Goal: Obtain resource: Obtain resource

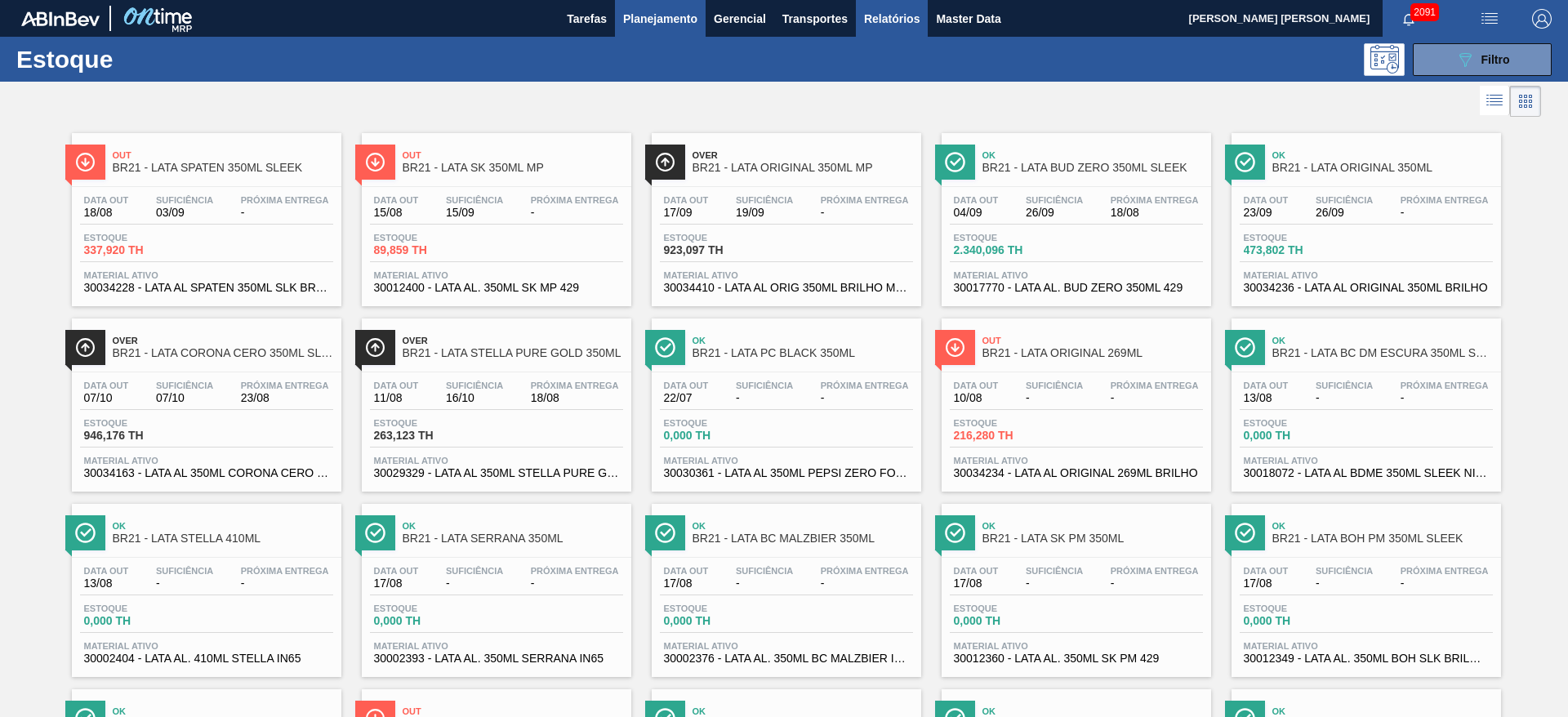
click at [894, 16] on span "Relatórios" at bounding box center [892, 18] width 56 height 20
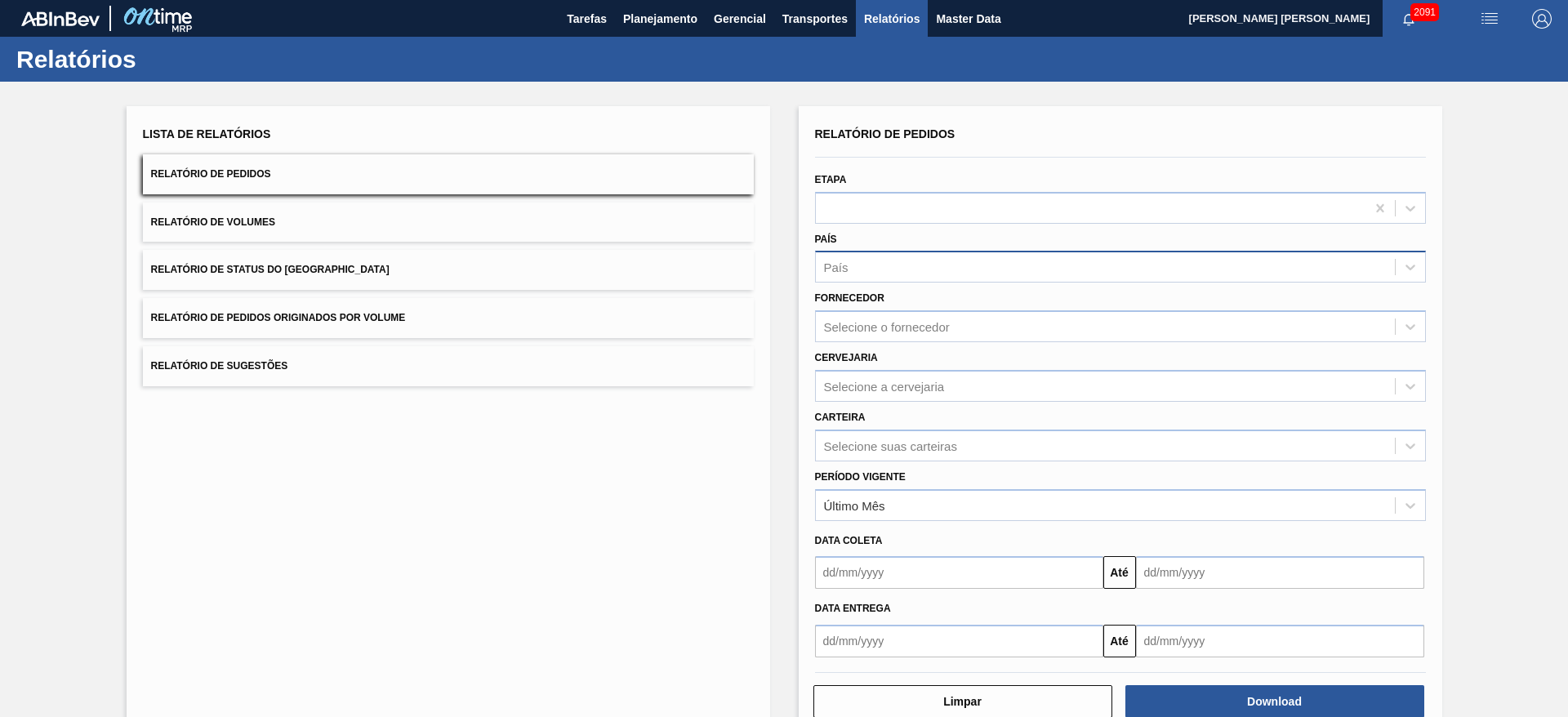
click at [873, 267] on div "País" at bounding box center [1105, 267] width 579 height 23
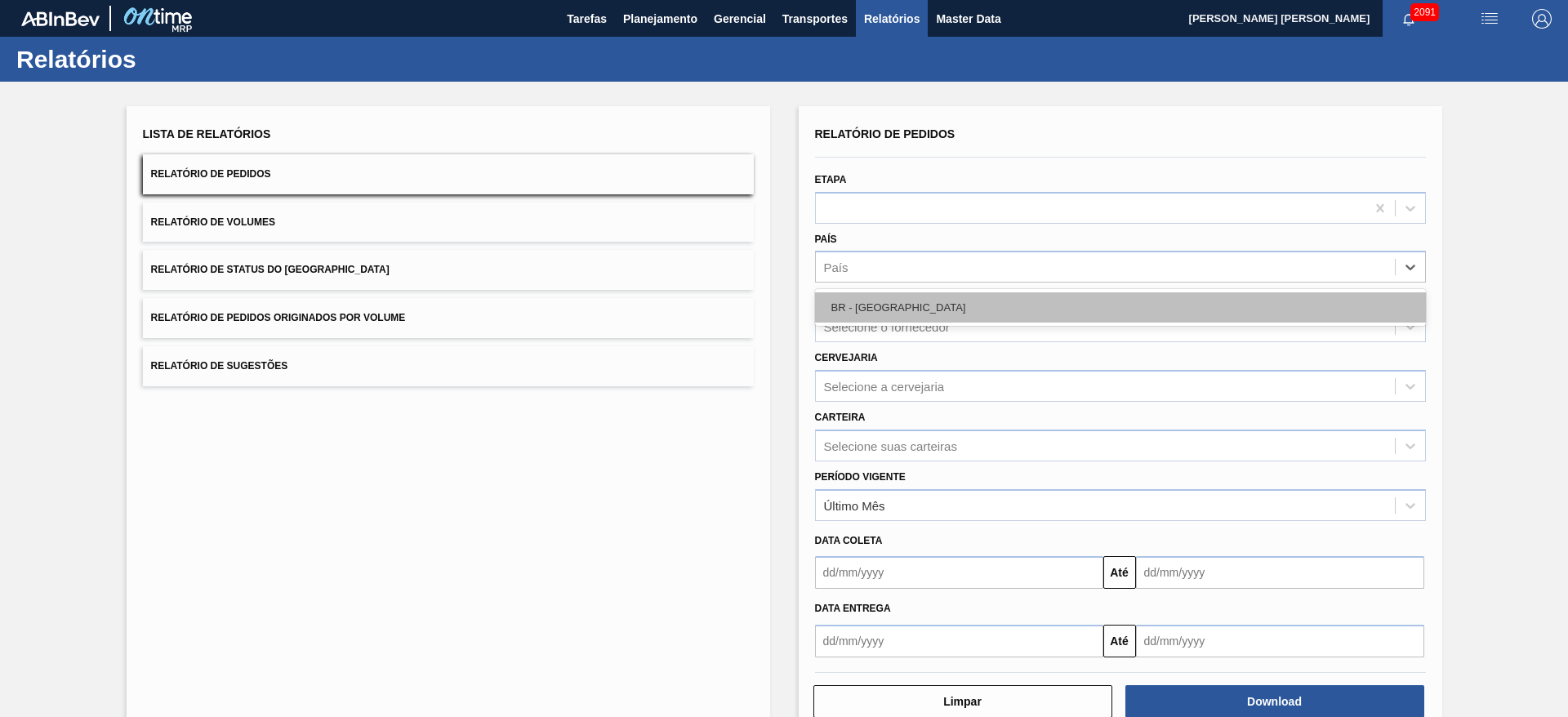
click at [844, 309] on div "BR - [GEOGRAPHIC_DATA]" at bounding box center [1120, 307] width 611 height 30
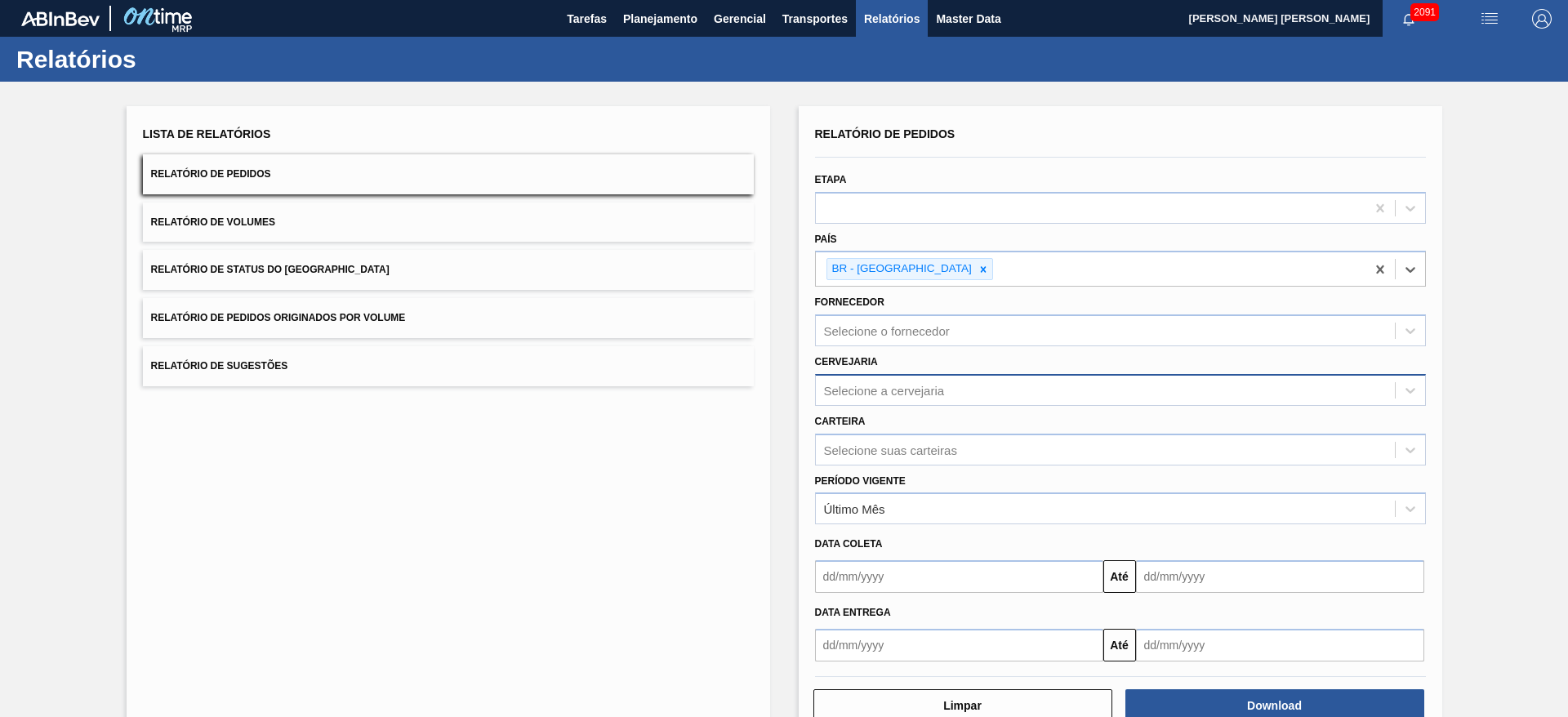
click at [868, 390] on div "Selecione a cervejaria" at bounding box center [885, 390] width 121 height 14
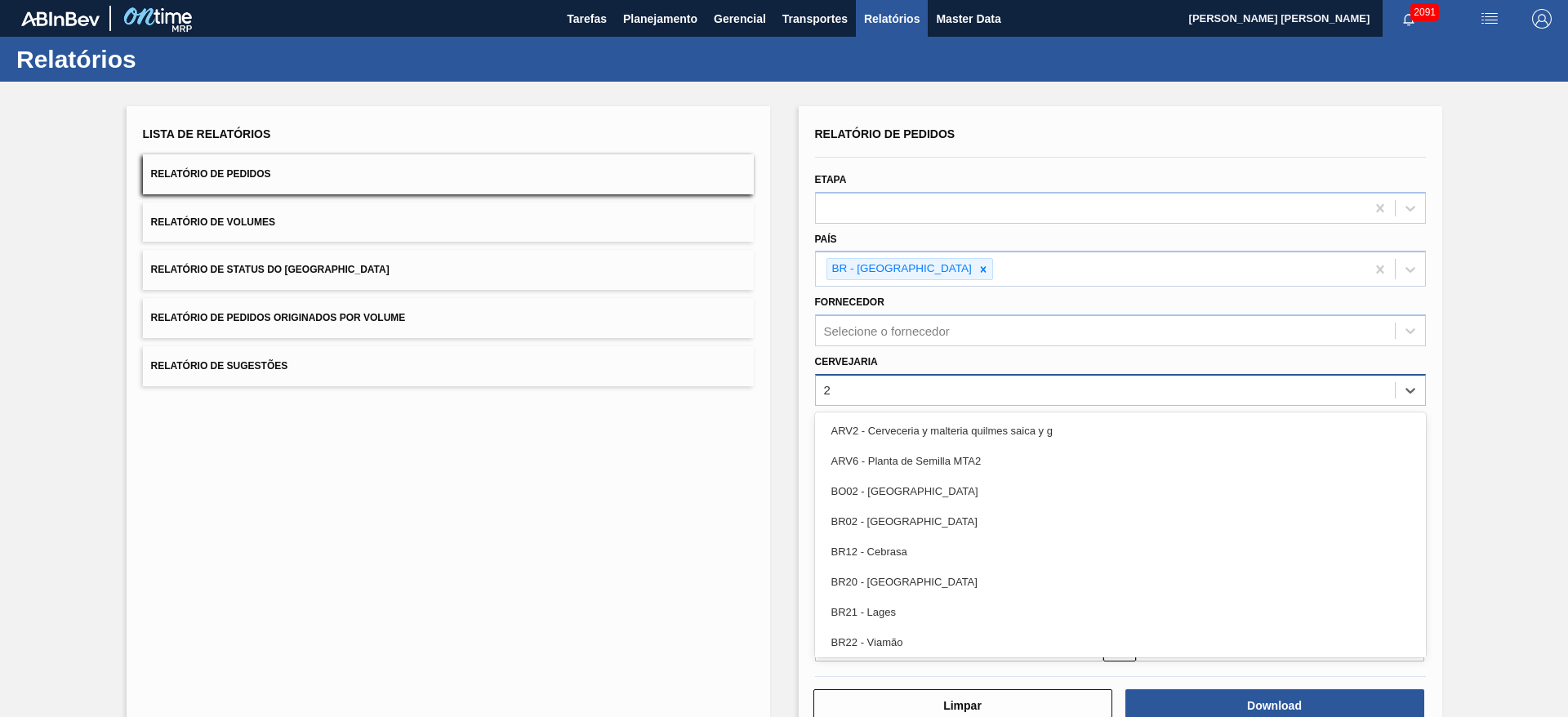
type input "21"
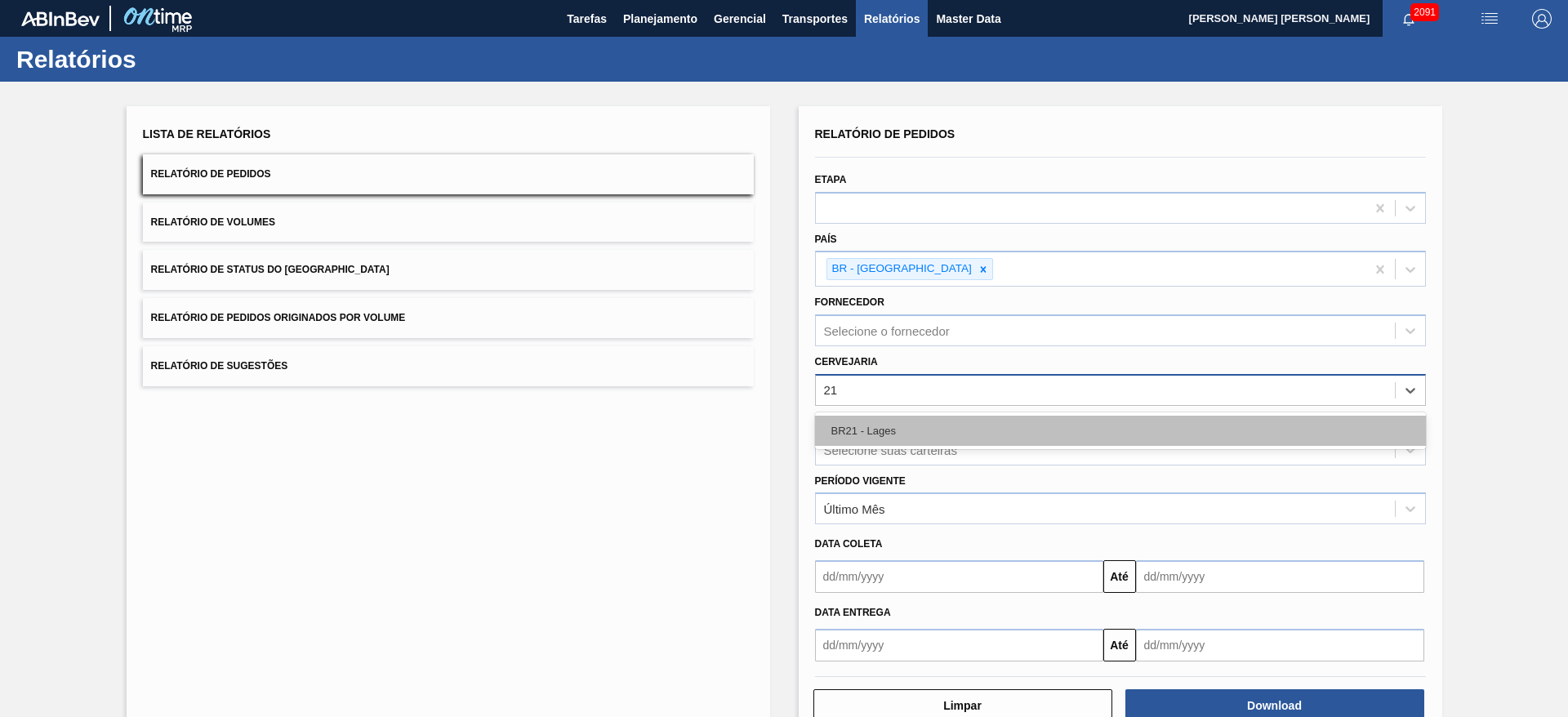
click at [887, 420] on div "BR21 - Lages" at bounding box center [1120, 431] width 611 height 30
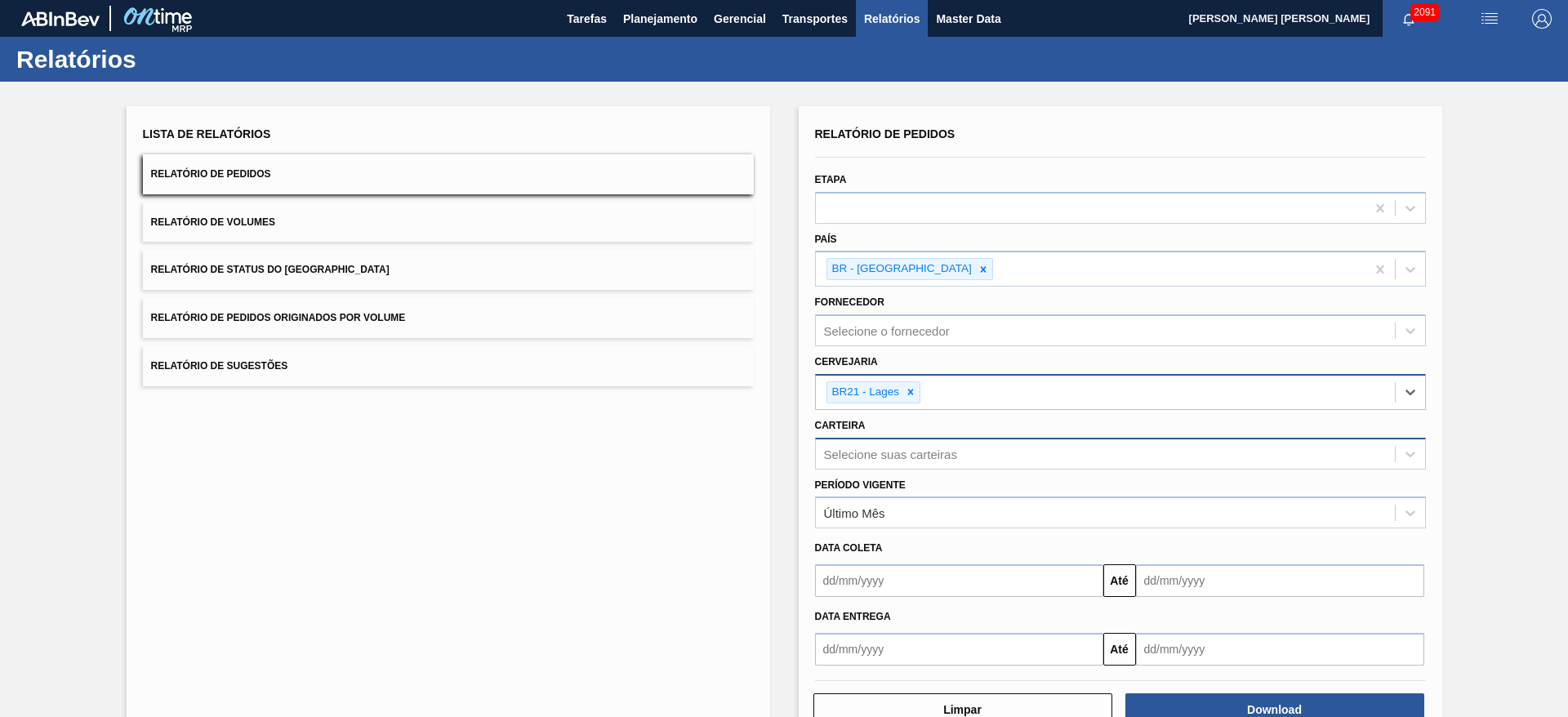
click at [865, 447] on div "Selecione suas carteiras" at bounding box center [891, 453] width 133 height 14
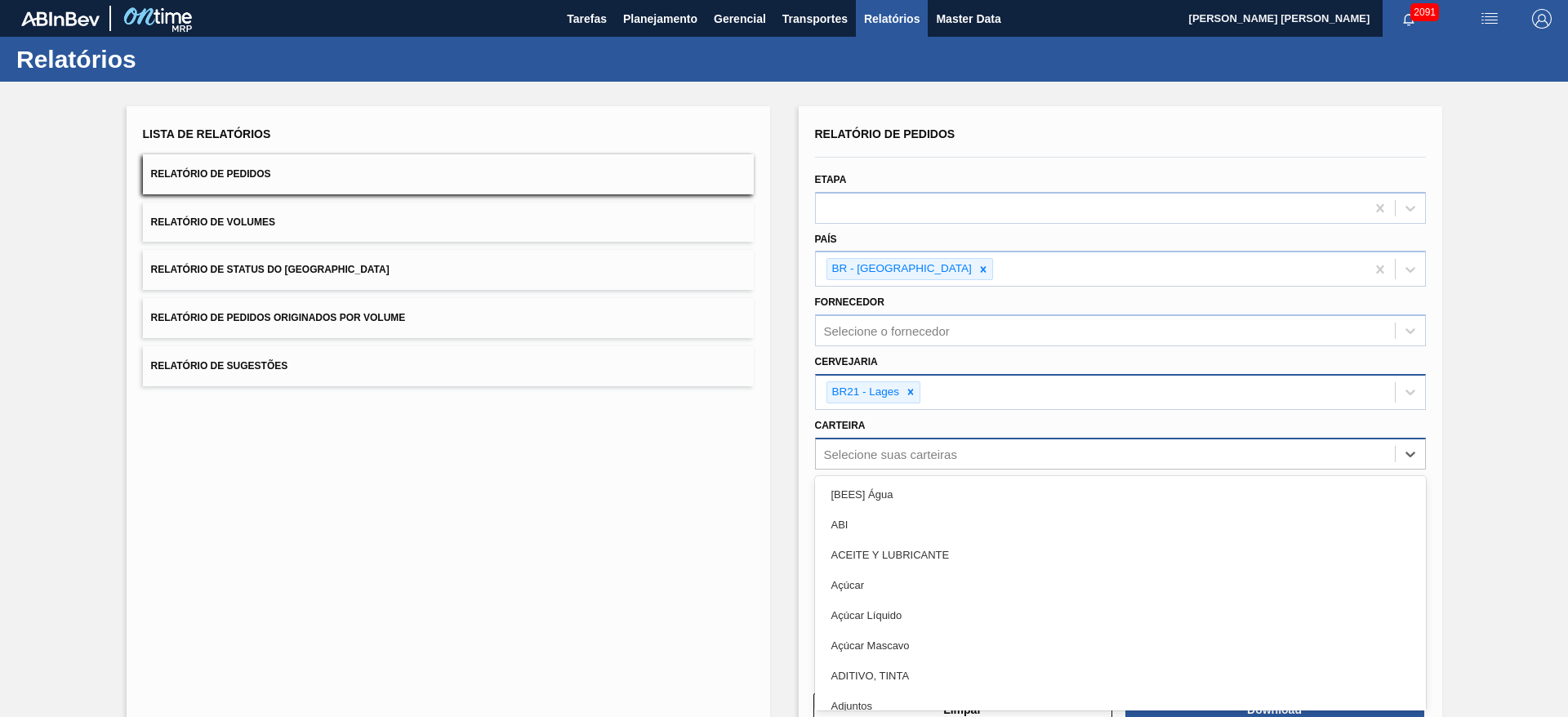
scroll to position [10, 0]
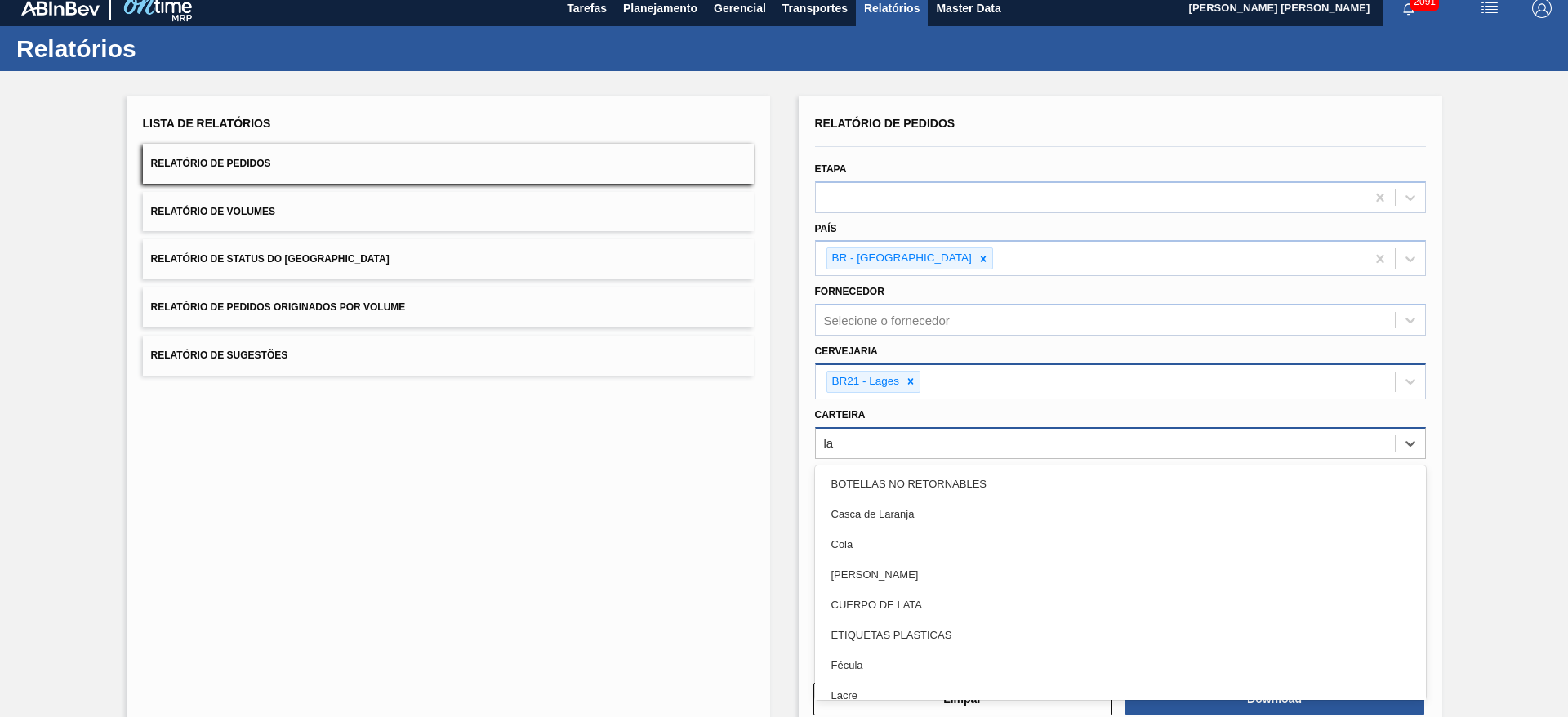
type input "lat"
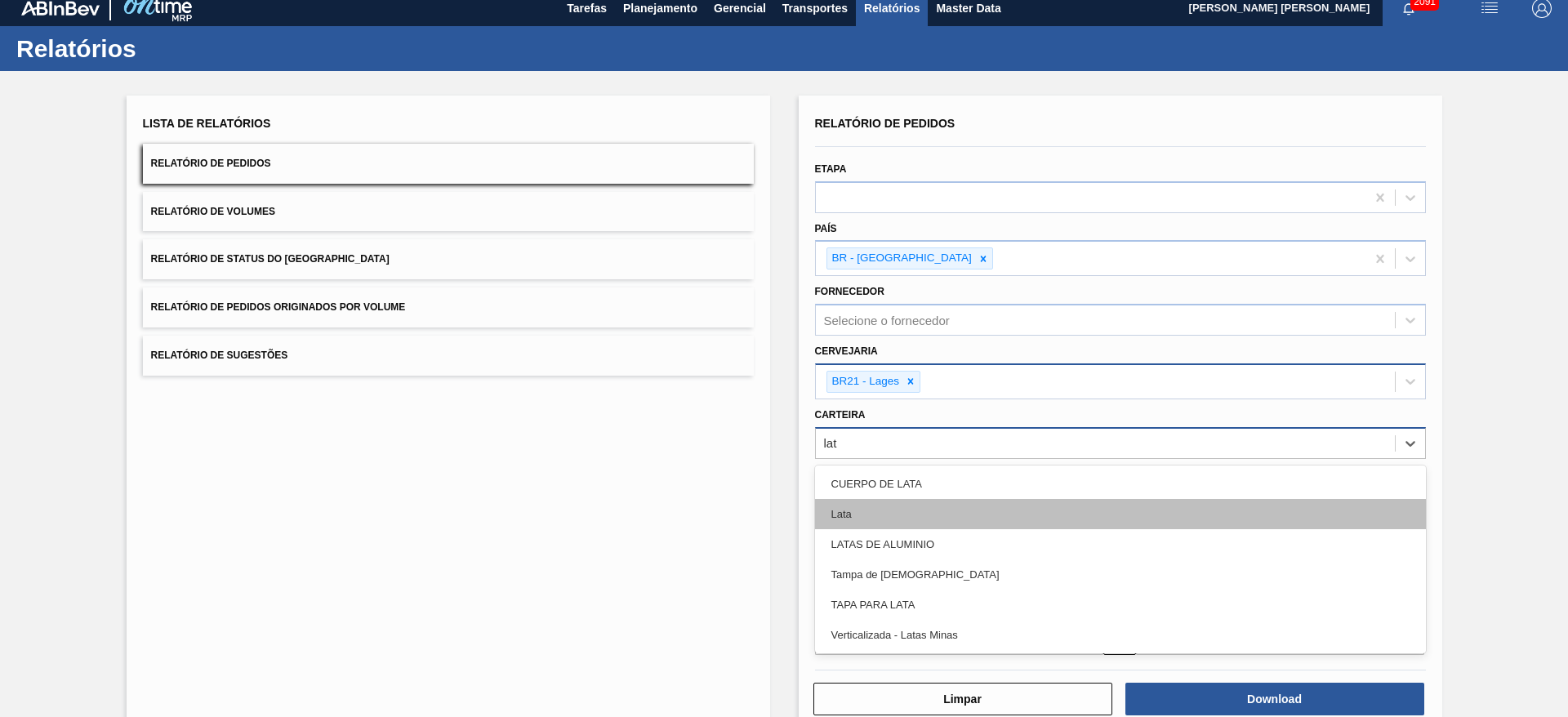
click at [861, 500] on div "Lata" at bounding box center [1120, 513] width 611 height 30
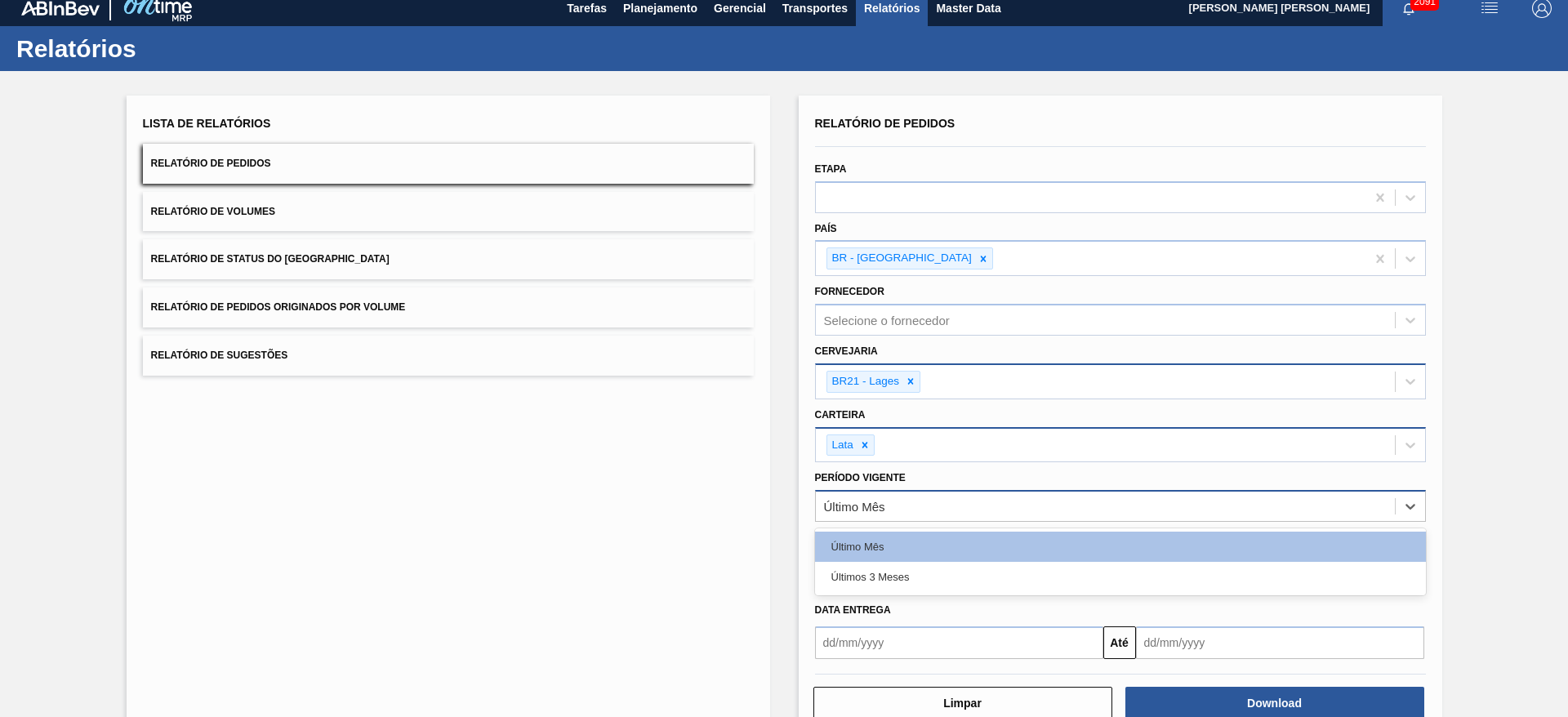
click at [878, 508] on div "Último Mês" at bounding box center [855, 506] width 61 height 14
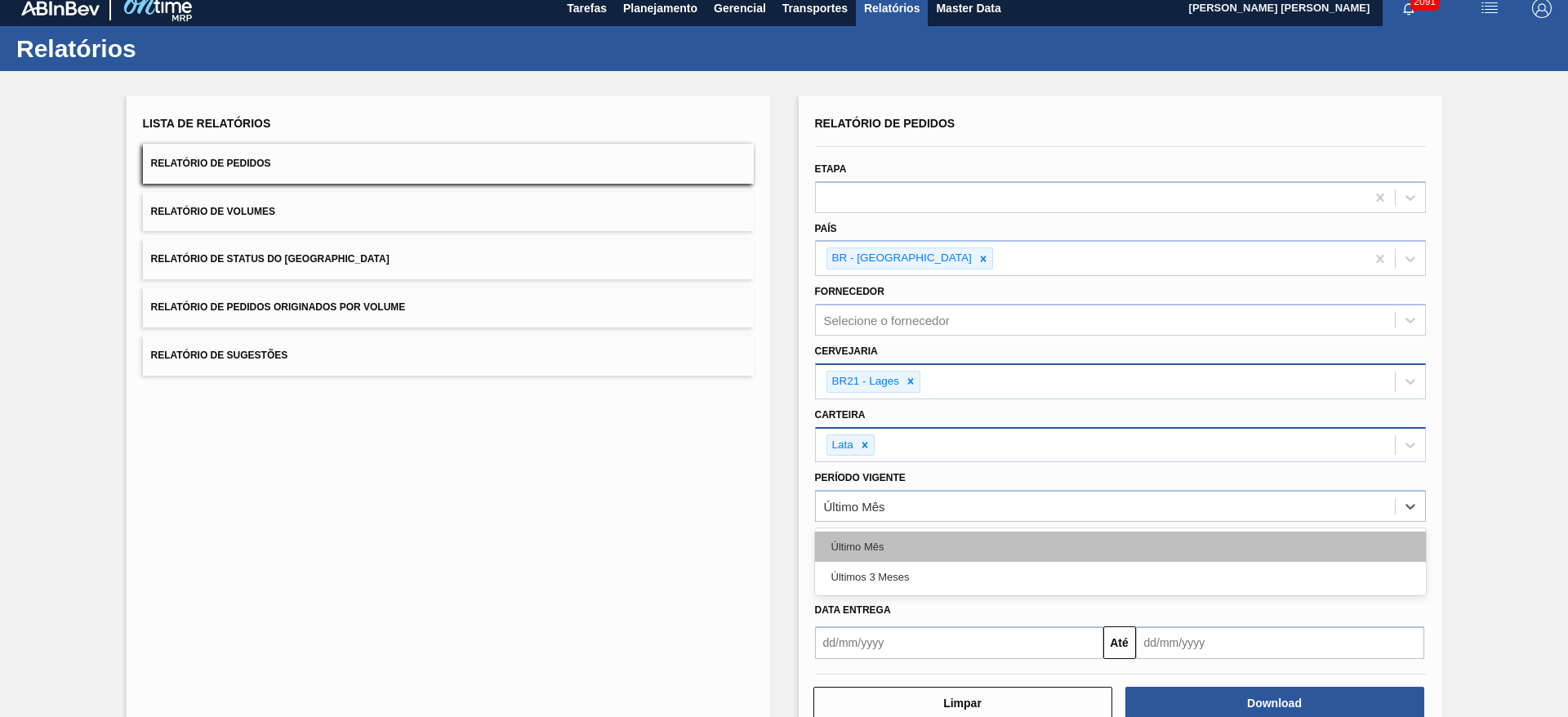
click at [874, 538] on div "Último Mês" at bounding box center [1120, 546] width 611 height 30
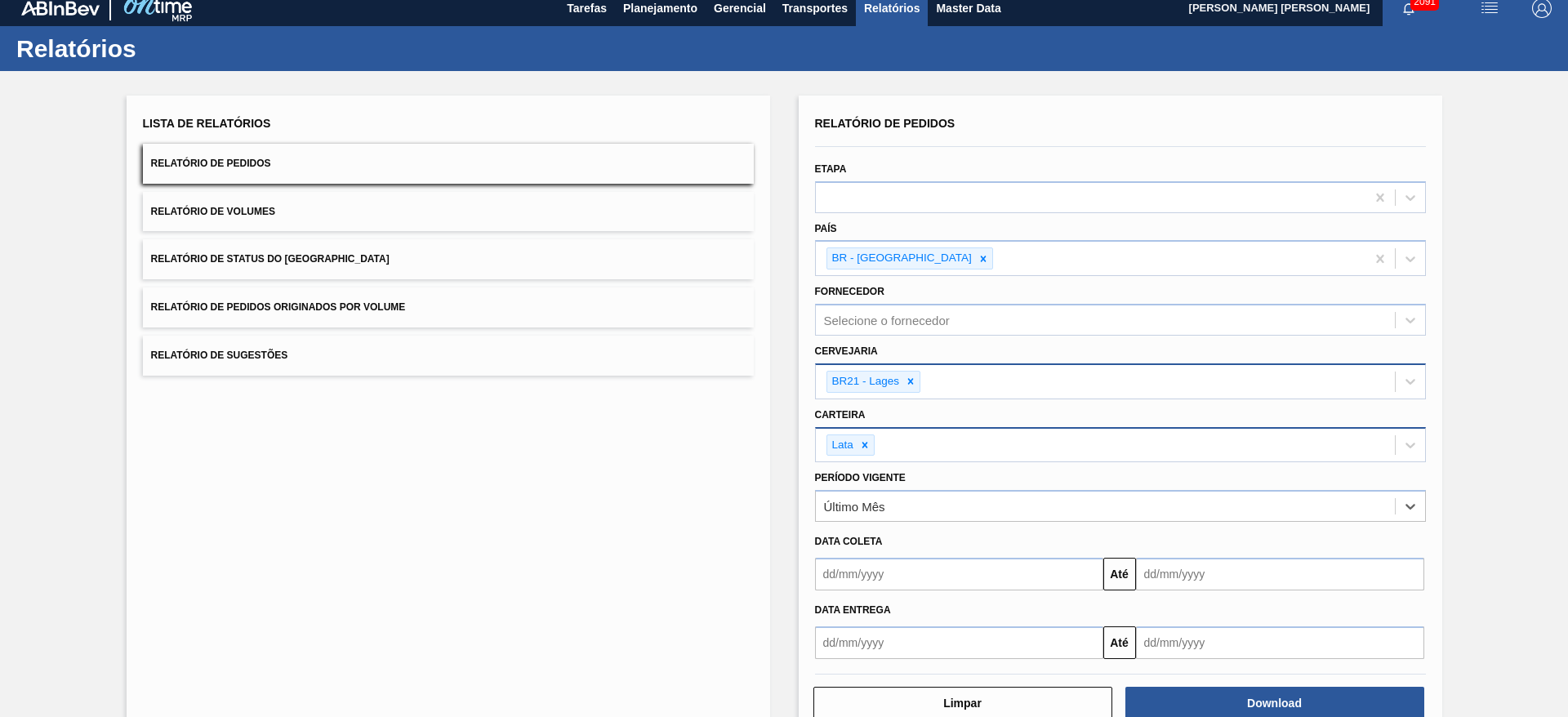
click at [872, 570] on input "text" at bounding box center [959, 574] width 288 height 33
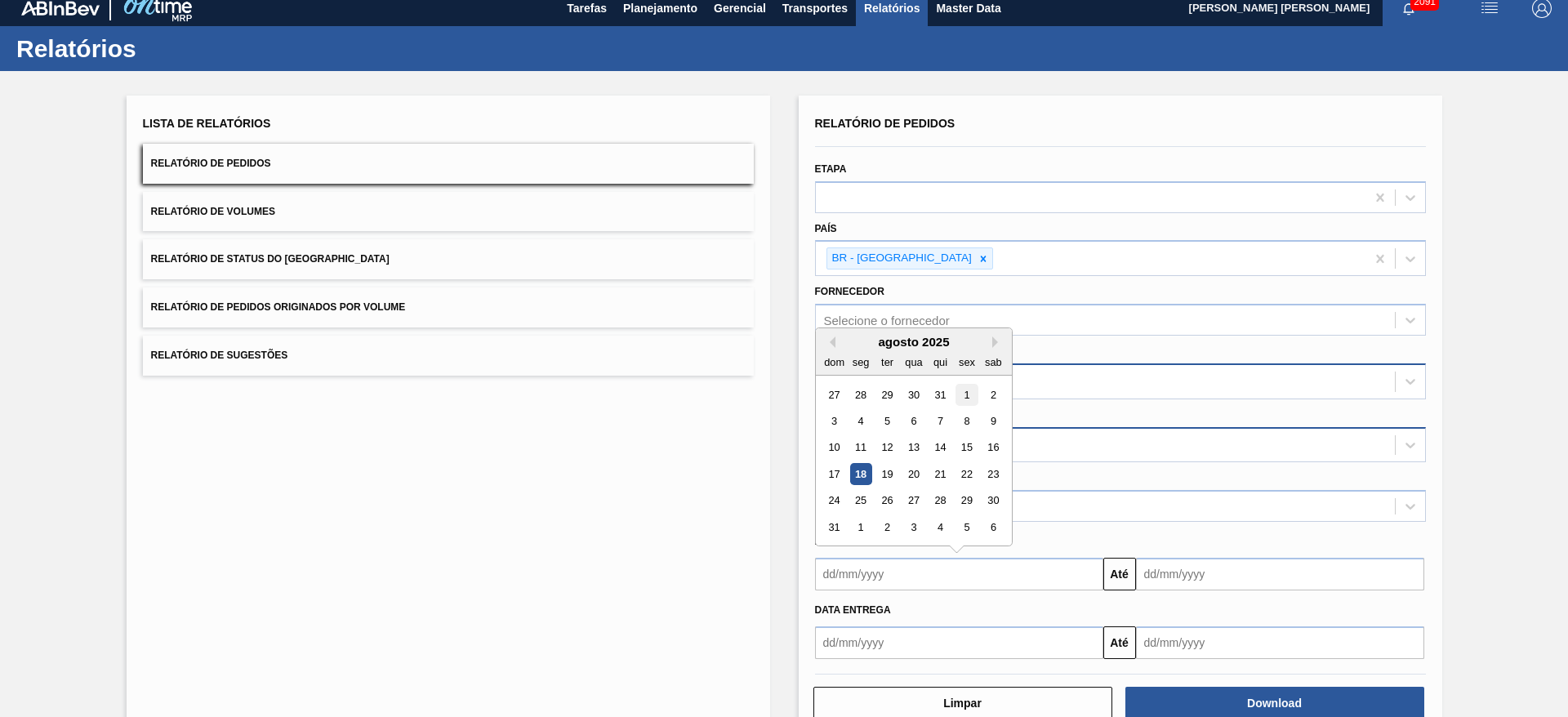
click at [966, 395] on div "1" at bounding box center [966, 394] width 22 height 22
type input "[DATE]"
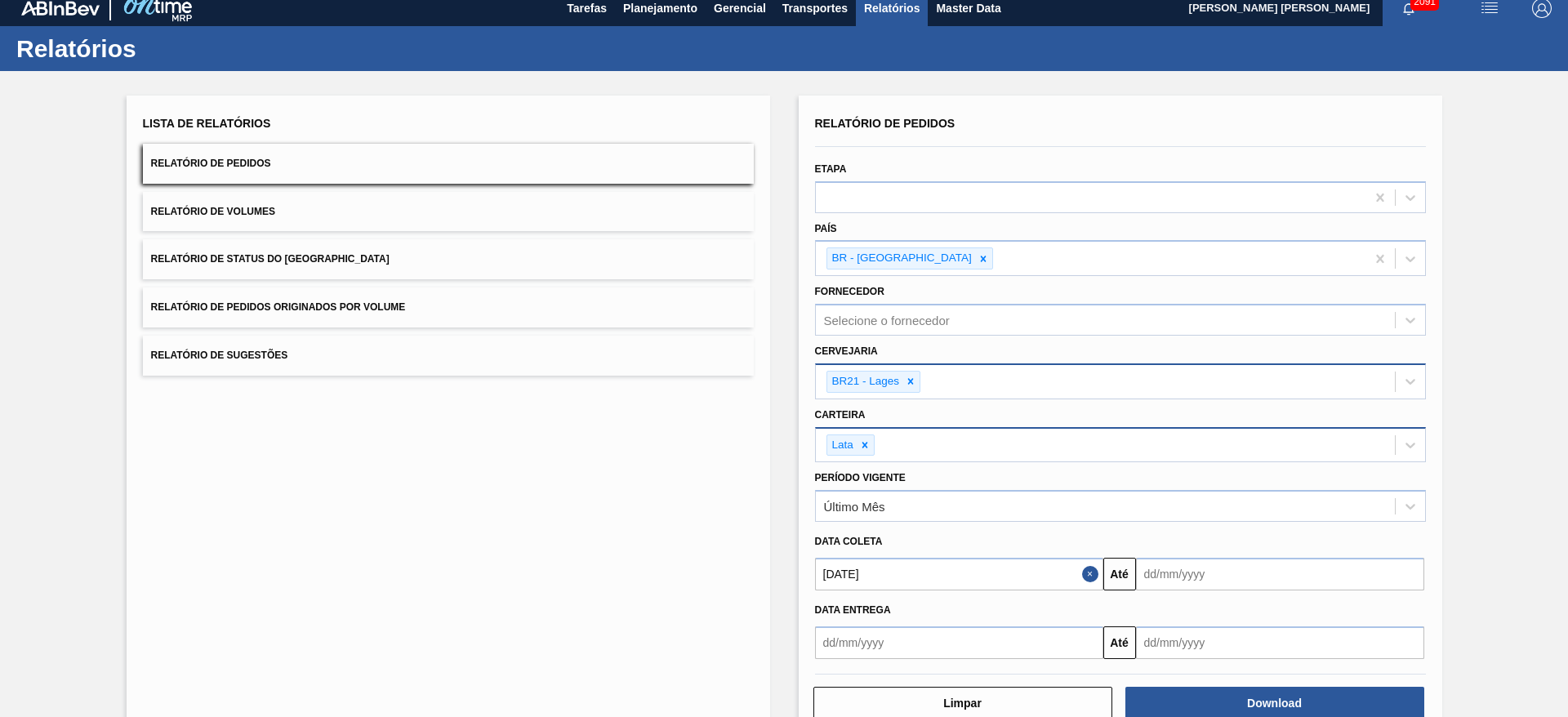
click at [1212, 575] on input "text" at bounding box center [1280, 574] width 288 height 33
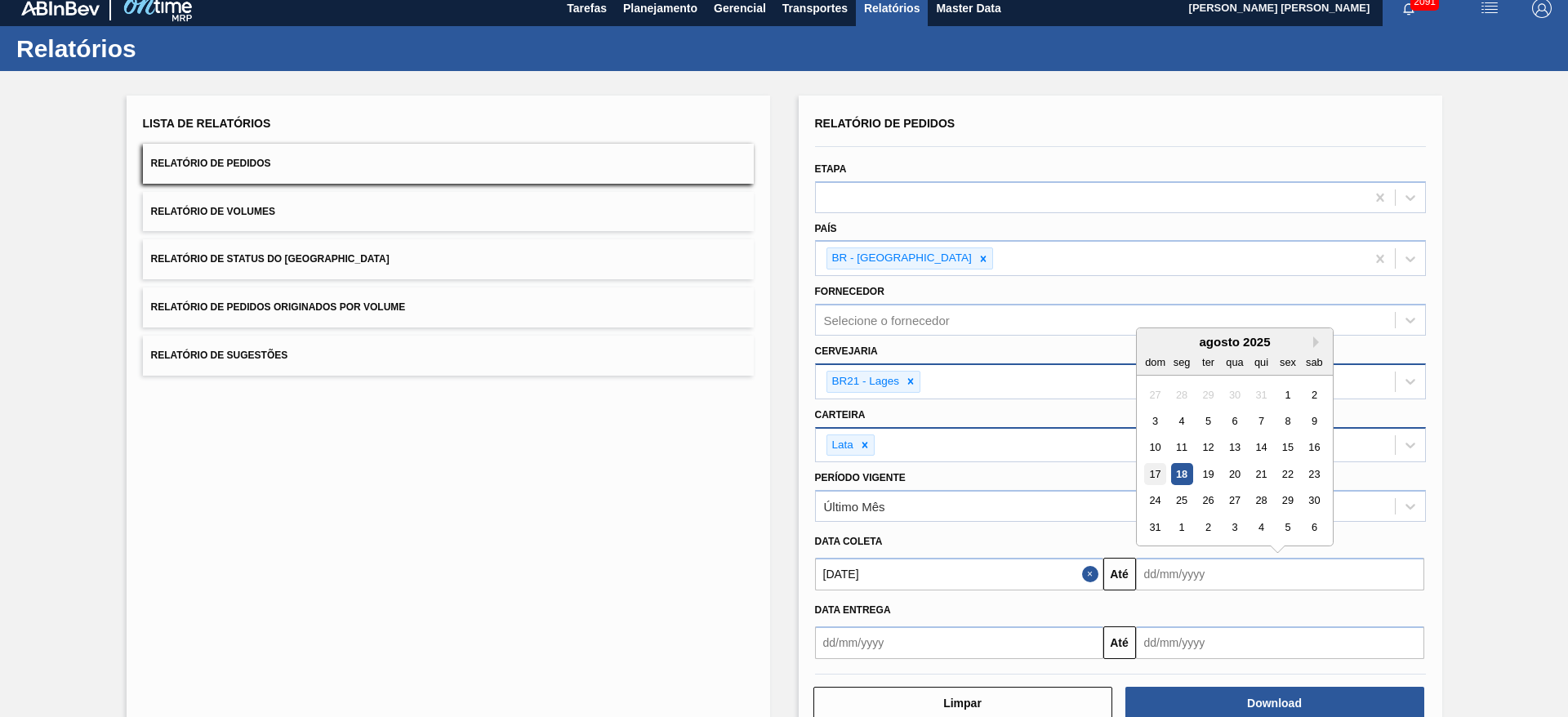
click at [1158, 472] on div "17" at bounding box center [1154, 473] width 22 height 22
type input "[DATE]"
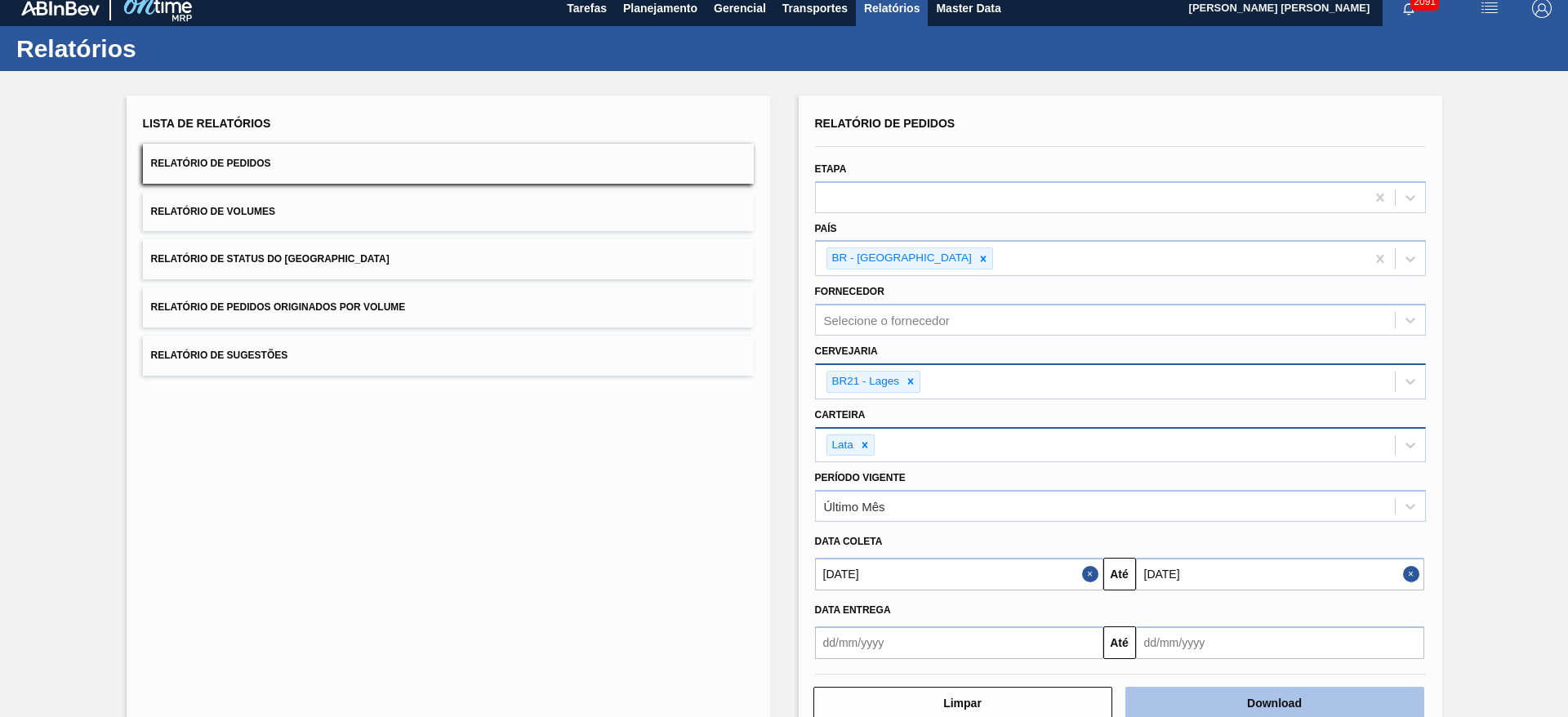
click at [1285, 699] on button "Download" at bounding box center [1275, 703] width 299 height 33
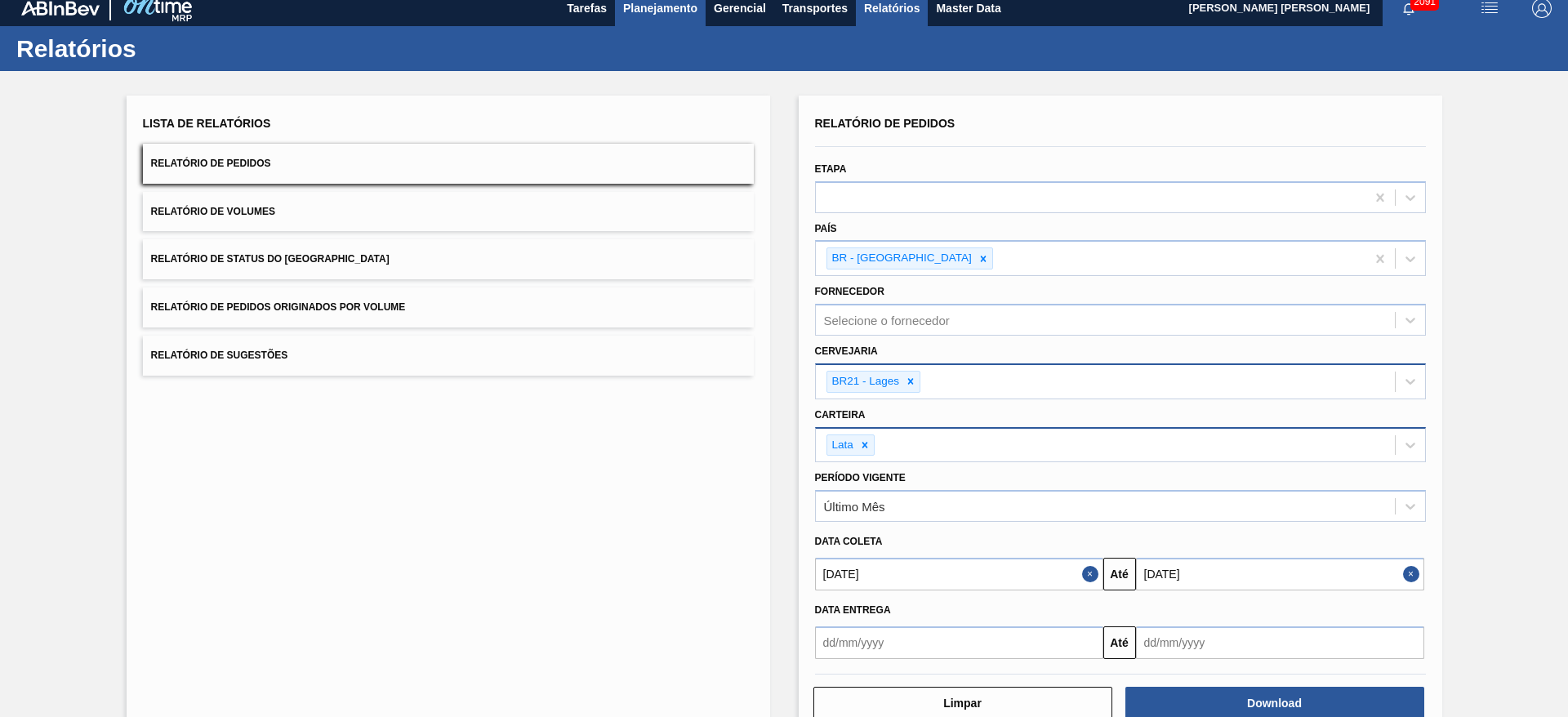
click at [673, 11] on span "Planejamento" at bounding box center [660, 8] width 74 height 20
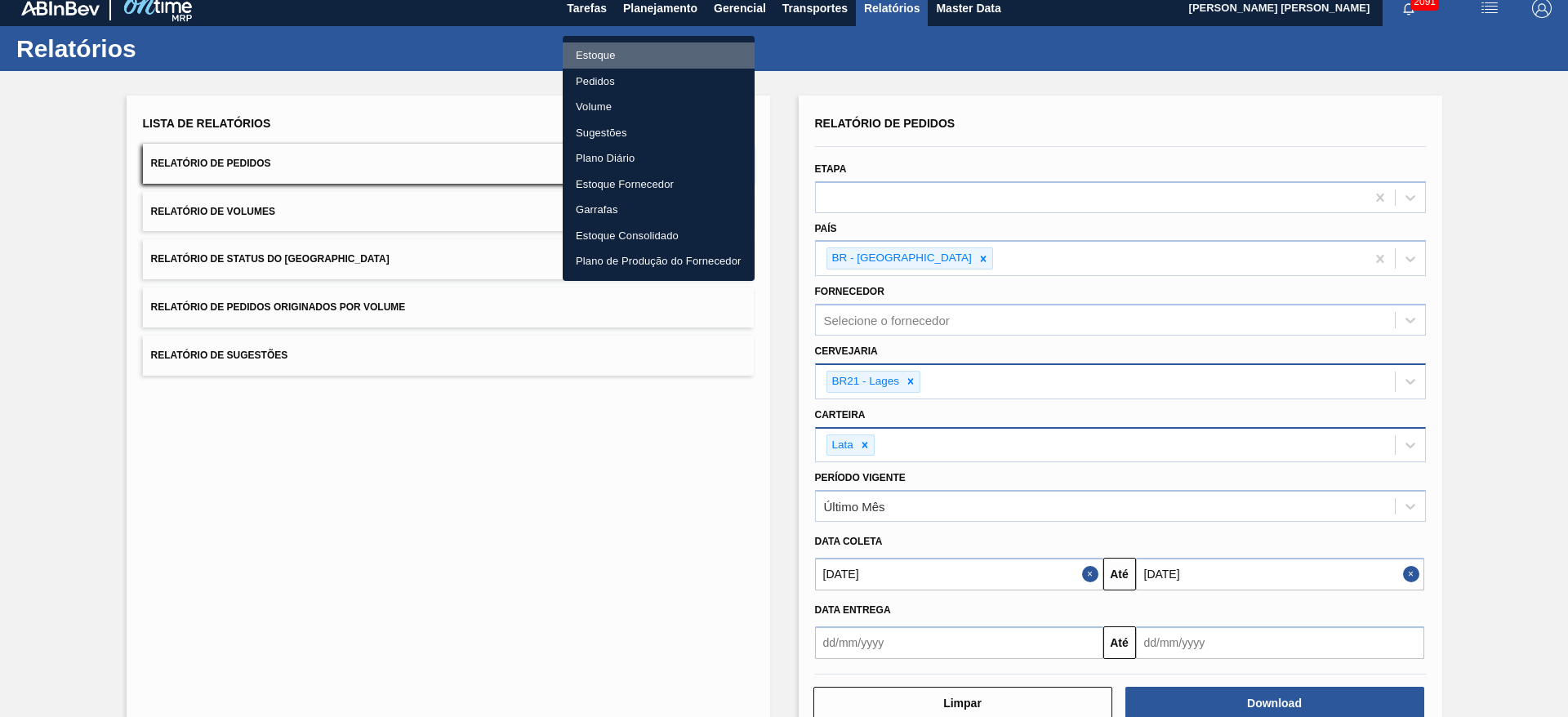
click at [600, 51] on li "Estoque" at bounding box center [658, 56] width 192 height 26
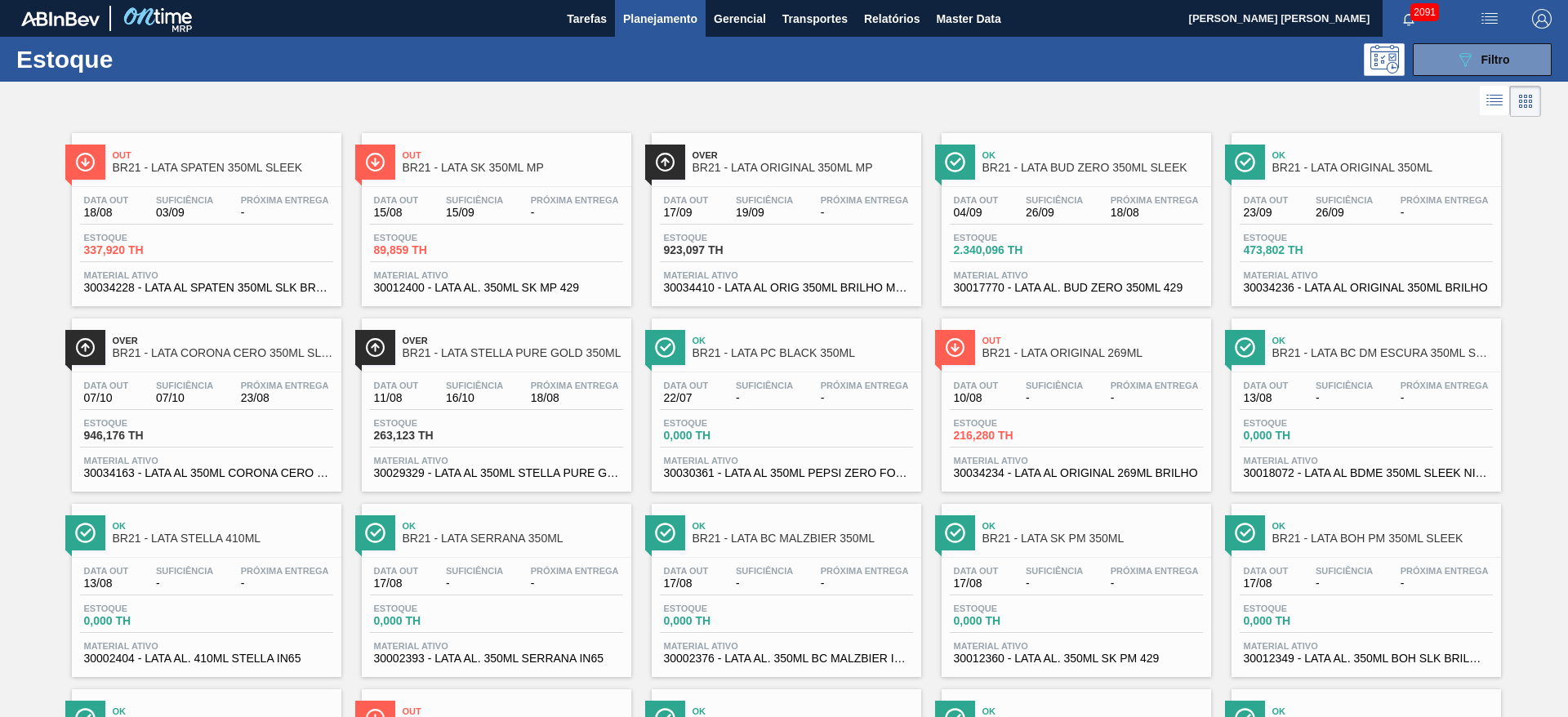
click at [1103, 170] on span "BR21 - LATA BUD ZERO 350ML SLEEK" at bounding box center [1093, 168] width 220 height 12
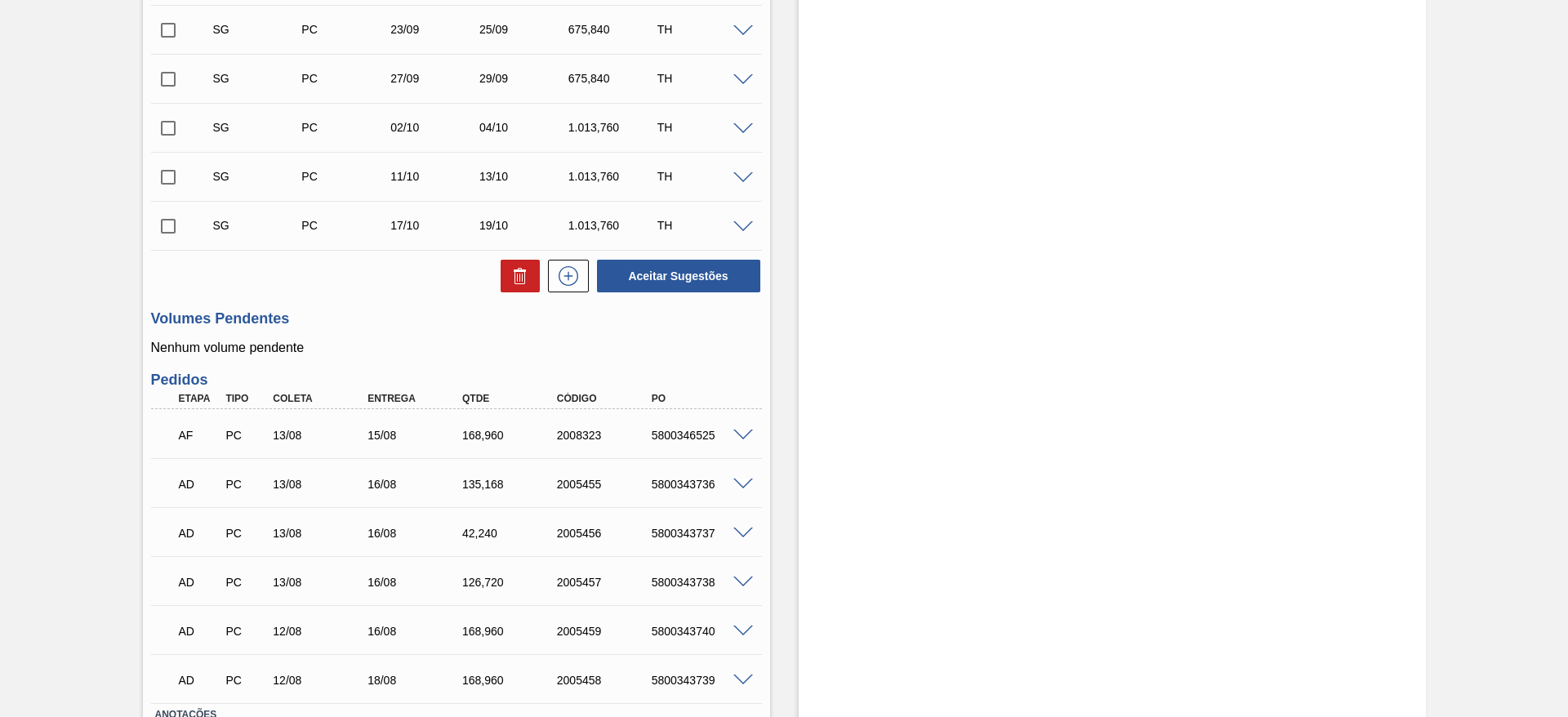
scroll to position [613, 0]
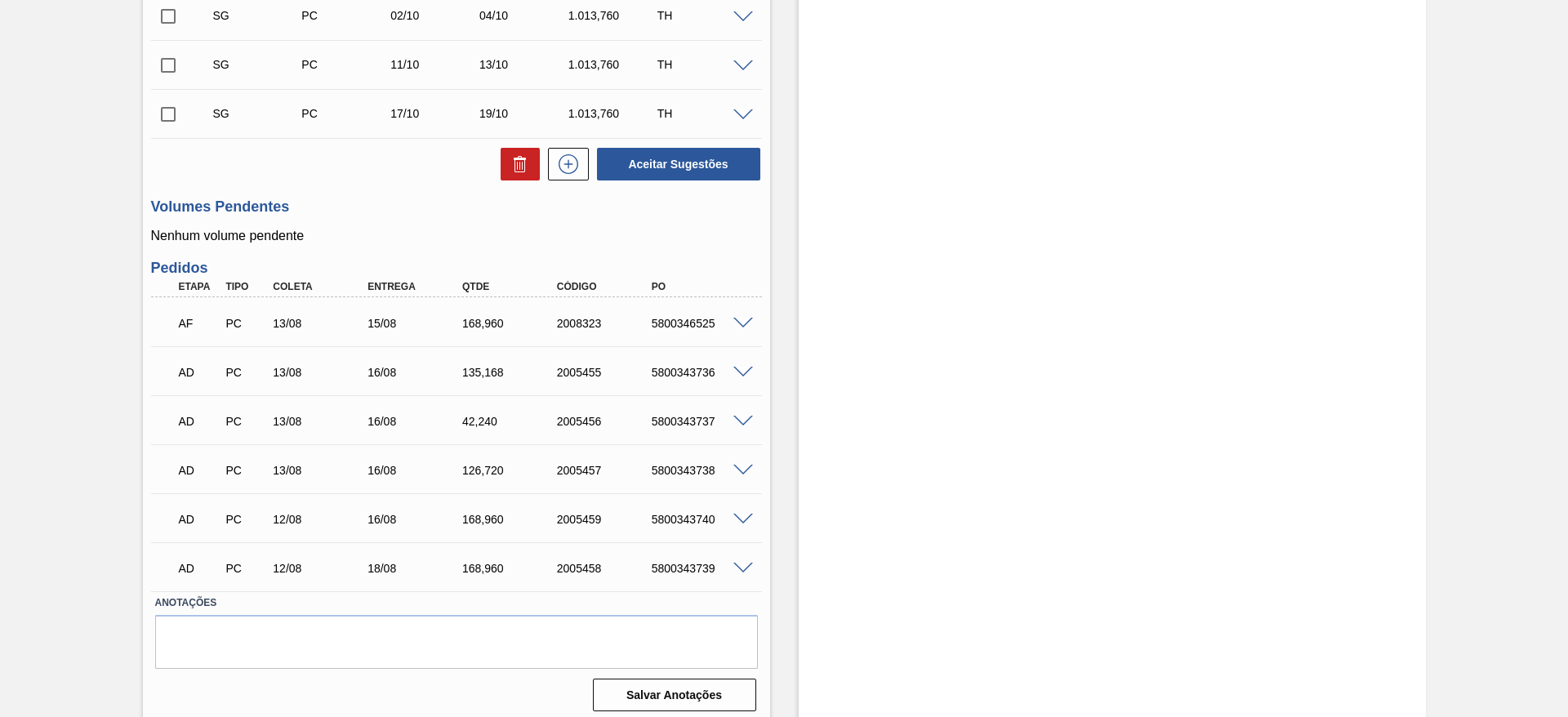
click at [734, 325] on span at bounding box center [743, 324] width 20 height 12
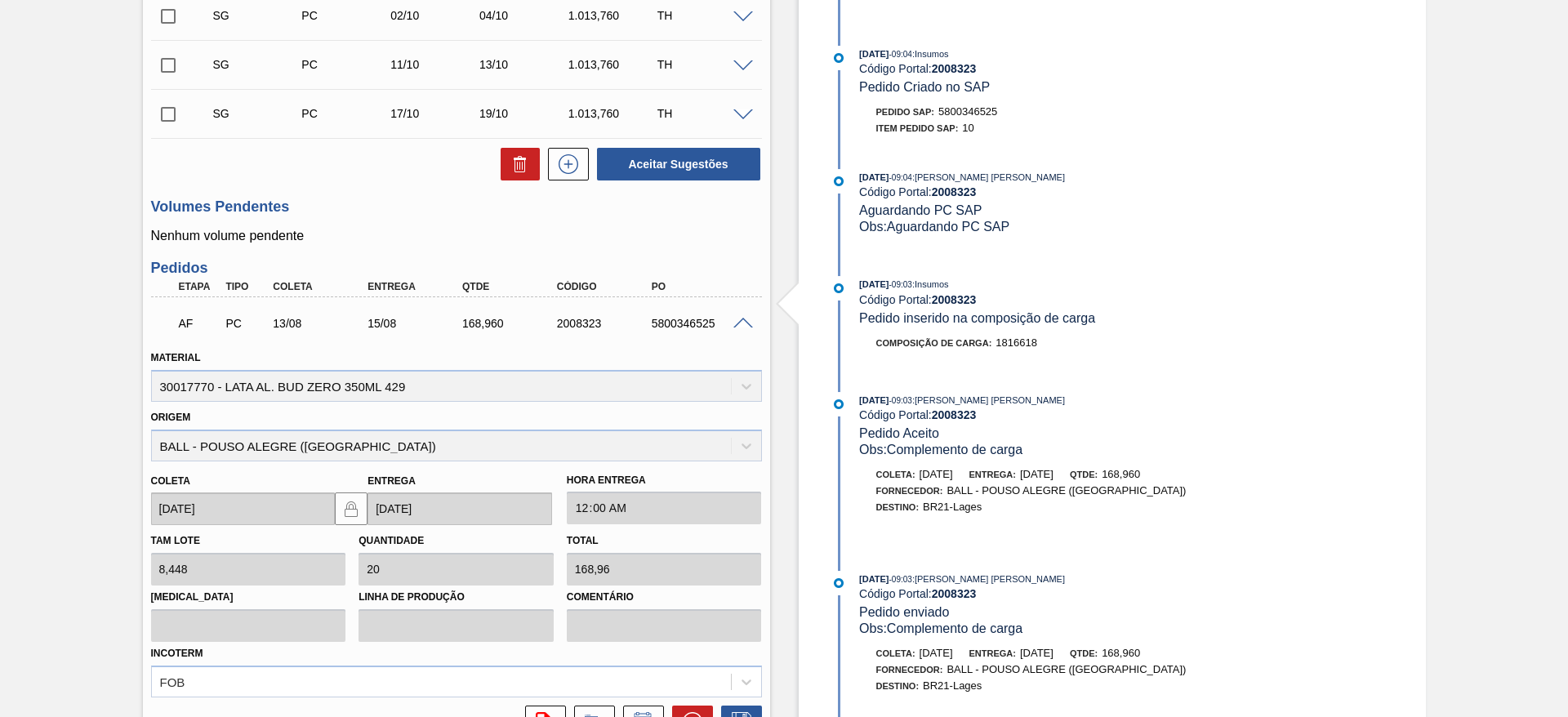
click at [734, 325] on span at bounding box center [743, 324] width 20 height 12
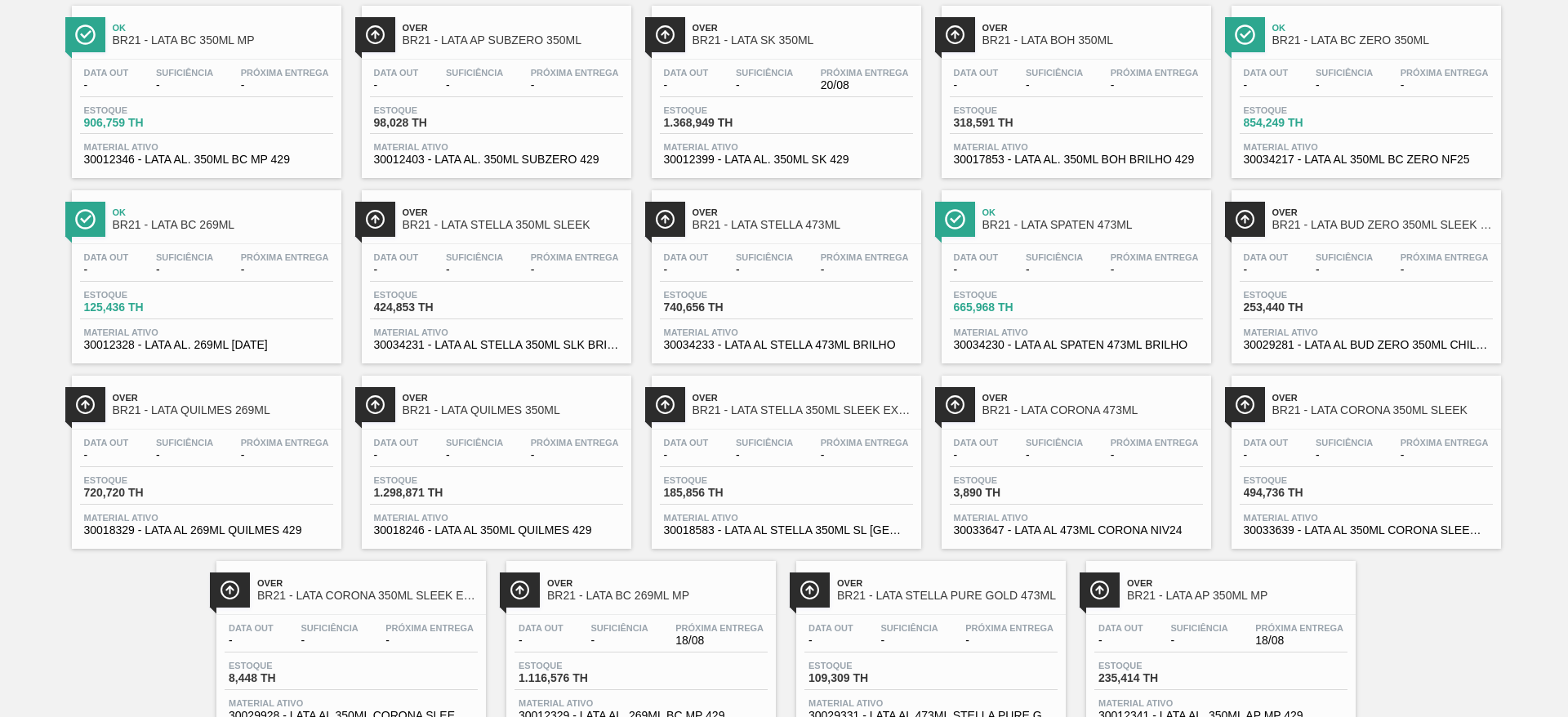
scroll to position [1112, 0]
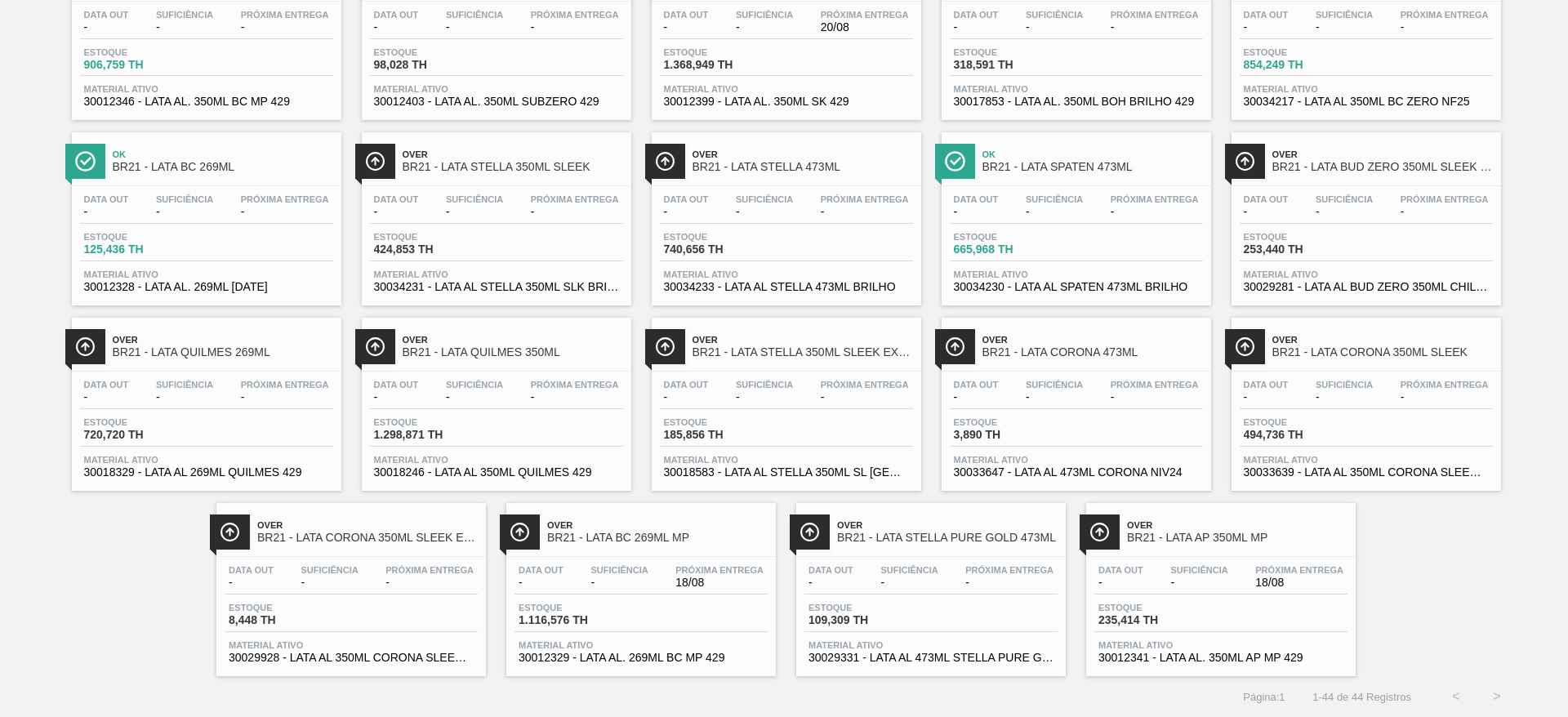
click at [1242, 534] on span "BR21 - LATA AP 350ML MP" at bounding box center [1237, 538] width 220 height 12
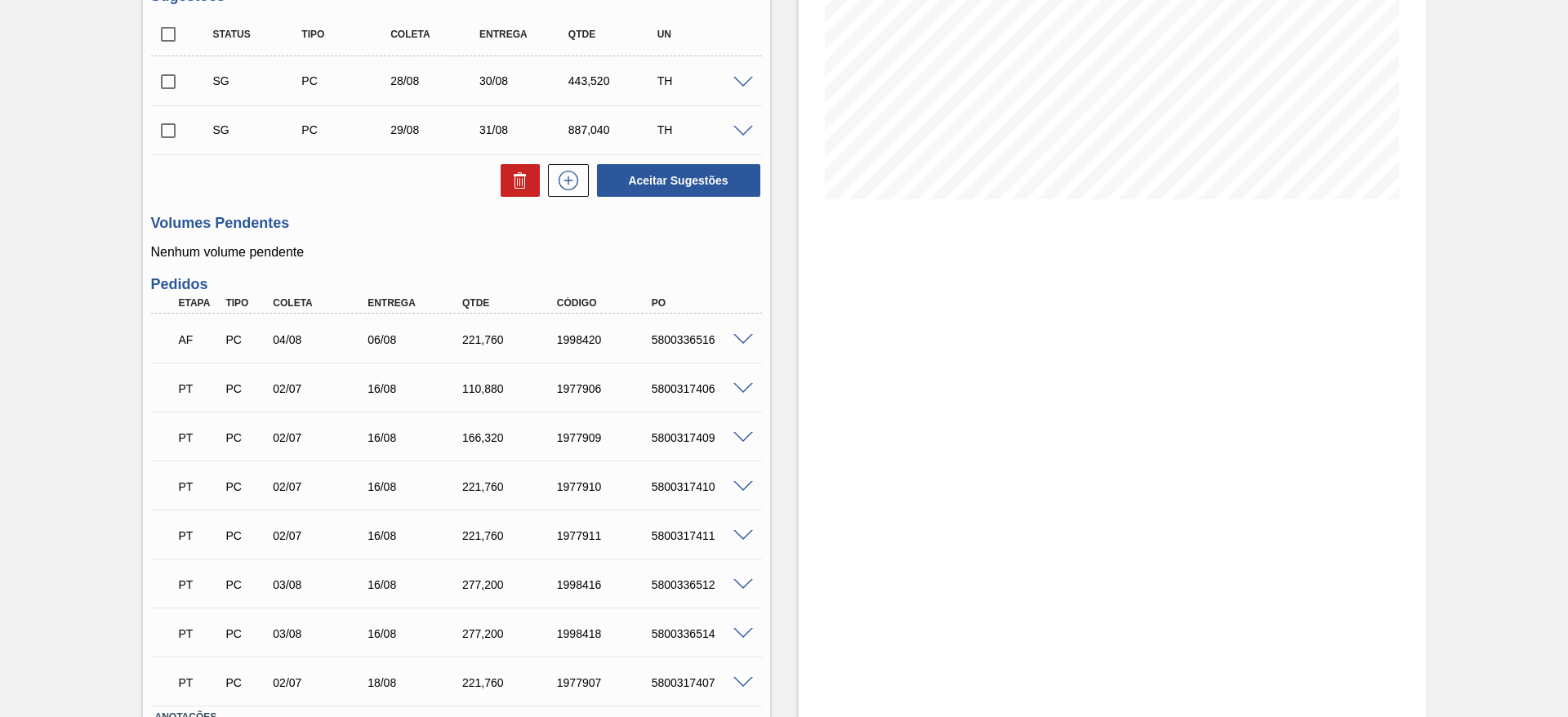
scroll to position [156, 0]
